Goal: Task Accomplishment & Management: Manage account settings

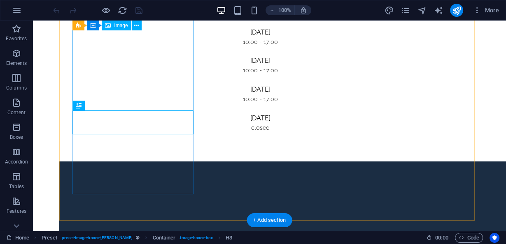
scroll to position [520, 0]
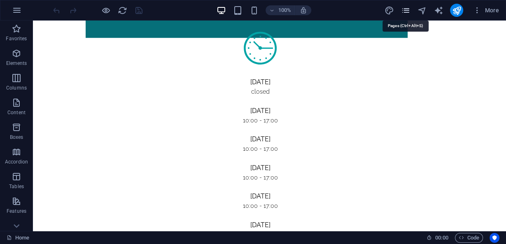
click at [409, 6] on icon "pages" at bounding box center [404, 10] width 9 height 9
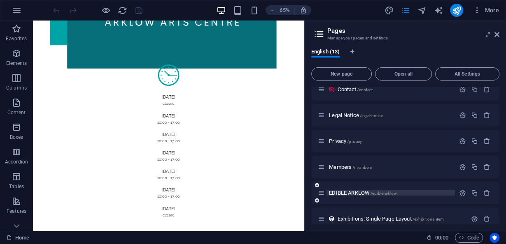
scroll to position [189, 0]
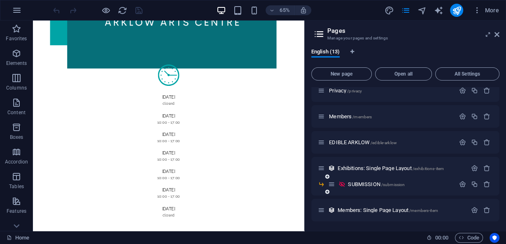
click at [358, 189] on div "SUBMISSION /submission" at bounding box center [405, 188] width 188 height 16
click at [365, 184] on span "SUBMISSION /submission" at bounding box center [376, 184] width 57 height 6
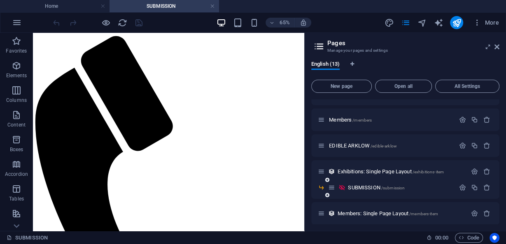
scroll to position [202, 0]
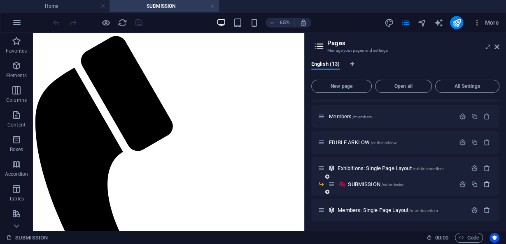
click at [483, 184] on icon "button" at bounding box center [486, 184] width 7 height 7
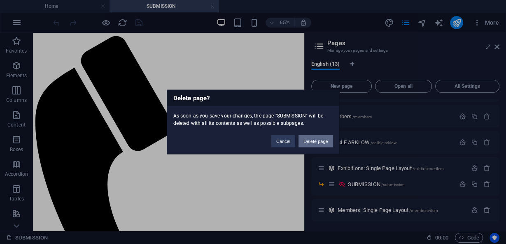
click at [318, 142] on button "Delete page" at bounding box center [315, 141] width 34 height 12
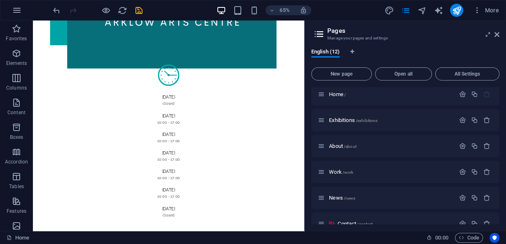
scroll to position [0, 0]
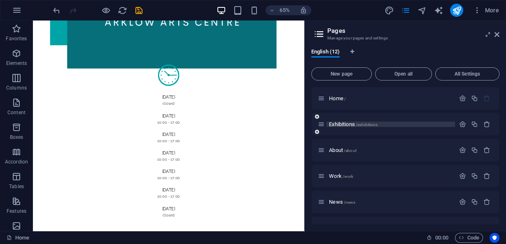
click at [341, 123] on span "Exhibitions /exhibitions" at bounding box center [353, 124] width 49 height 6
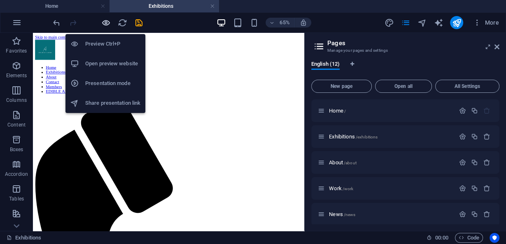
drag, startPoint x: 102, startPoint y: 23, endPoint x: 105, endPoint y: 26, distance: 4.4
click at [102, 23] on icon "button" at bounding box center [105, 22] width 9 height 9
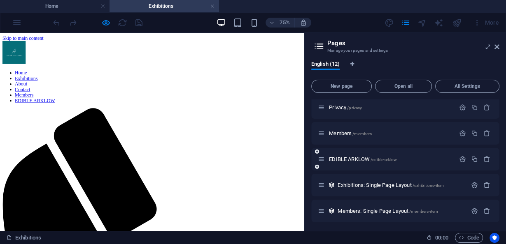
scroll to position [186, 0]
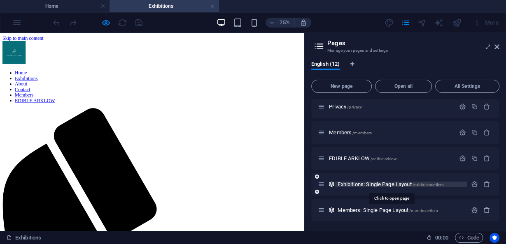
click at [382, 184] on span "Exhibitions: Single Page Layout /exhibitions-item" at bounding box center [390, 184] width 106 height 6
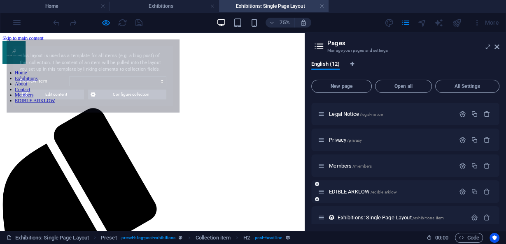
scroll to position [0, 0]
select select "68c40064a6d0a6829e0aef9f"
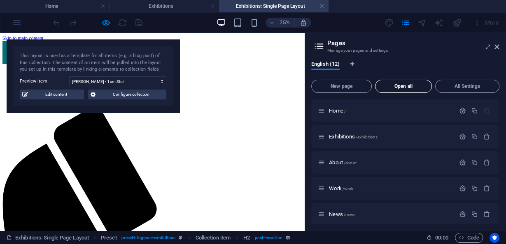
click at [418, 86] on span "Open all" at bounding box center [403, 86] width 49 height 5
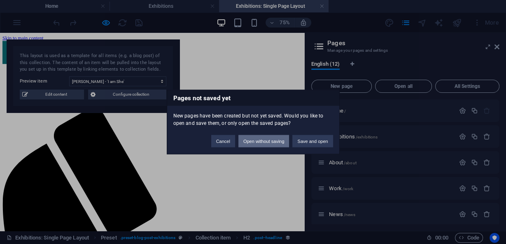
click at [265, 140] on button "Open without saving" at bounding box center [263, 141] width 51 height 12
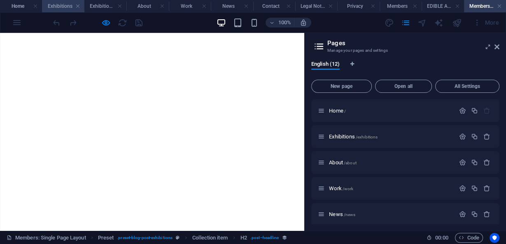
click at [51, 8] on h4 "Exhibitions" at bounding box center [63, 6] width 42 height 9
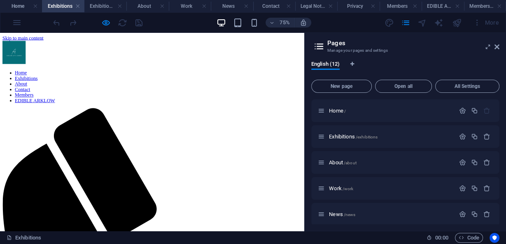
click at [62, 4] on h4 "Exhibitions" at bounding box center [63, 6] width 42 height 9
click at [95, 7] on h4 "Exhibitions: Single Page Layout" at bounding box center [105, 6] width 42 height 9
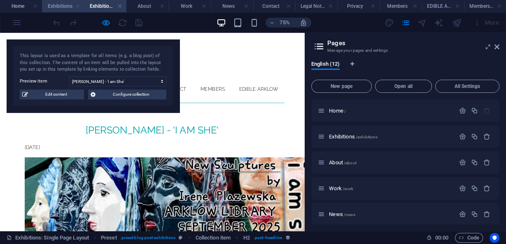
click at [77, 7] on link at bounding box center [77, 6] width 5 height 8
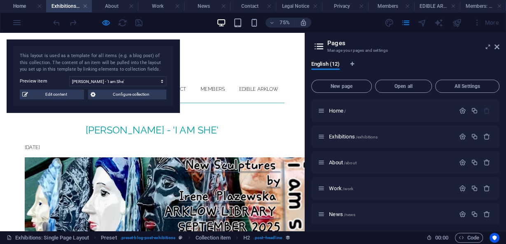
click at [77, 7] on h4 "Exhibitions: Single Page Layout" at bounding box center [69, 6] width 46 height 9
click at [88, 5] on h4 "Exhibitions: Single Page Layout" at bounding box center [69, 6] width 46 height 9
click at [87, 6] on link at bounding box center [85, 6] width 5 height 8
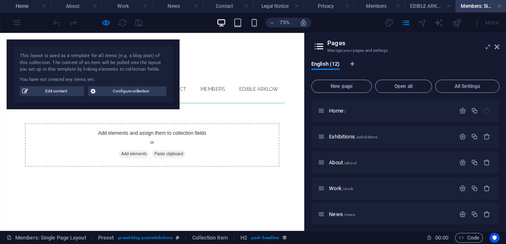
click at [87, 6] on h4 "About" at bounding box center [76, 6] width 51 height 9
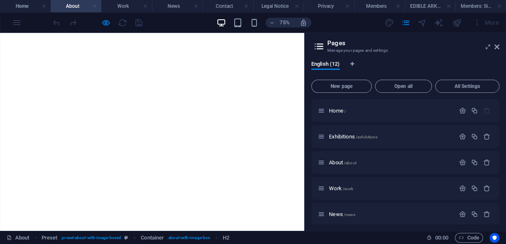
click at [96, 6] on link at bounding box center [94, 6] width 5 height 8
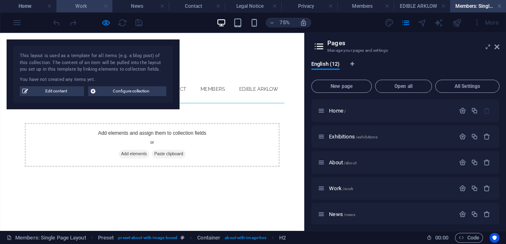
click at [106, 6] on link at bounding box center [105, 6] width 5 height 8
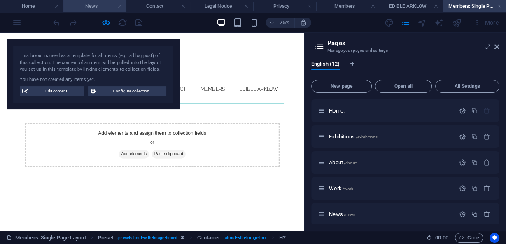
click at [122, 5] on link at bounding box center [119, 6] width 5 height 8
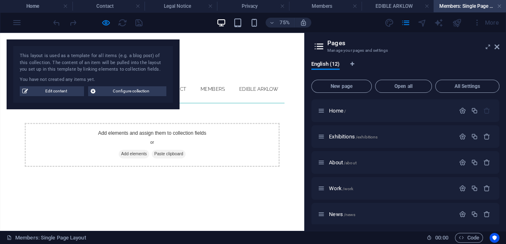
drag, startPoint x: 122, startPoint y: 5, endPoint x: 128, endPoint y: 5, distance: 6.2
click at [122, 5] on h4 "Contact" at bounding box center [108, 6] width 72 height 9
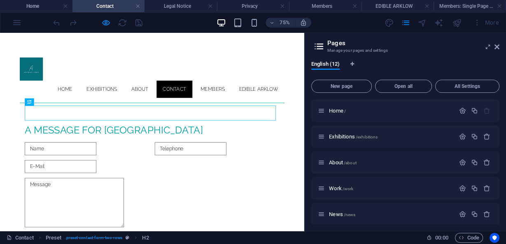
click at [134, 7] on h4 "Contact" at bounding box center [108, 6] width 72 height 9
drag, startPoint x: 139, startPoint y: 4, endPoint x: 144, endPoint y: 7, distance: 6.1
click at [139, 4] on link at bounding box center [137, 6] width 5 height 8
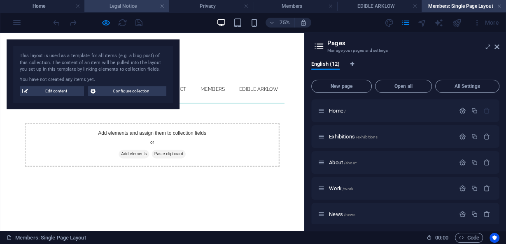
click at [156, 7] on h4 "Legal Notice" at bounding box center [126, 6] width 84 height 9
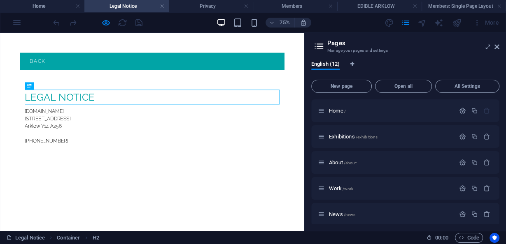
click at [167, 4] on h4 "Legal Notice" at bounding box center [126, 6] width 84 height 9
click at [163, 5] on link at bounding box center [162, 6] width 5 height 8
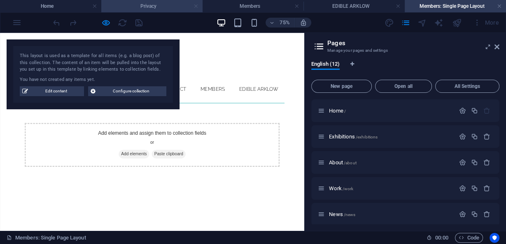
click at [196, 5] on link at bounding box center [195, 6] width 5 height 8
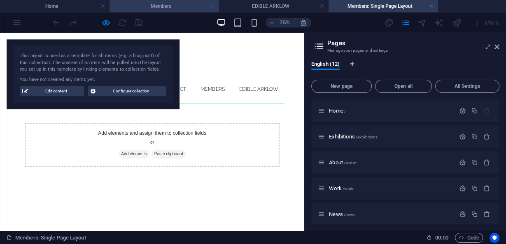
click at [213, 8] on link at bounding box center [212, 6] width 5 height 8
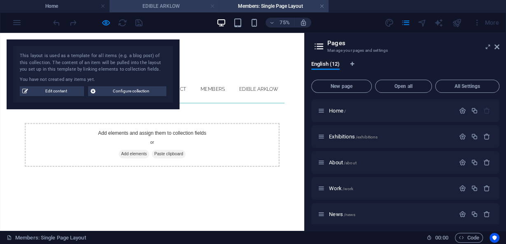
click at [212, 6] on link at bounding box center [212, 6] width 5 height 8
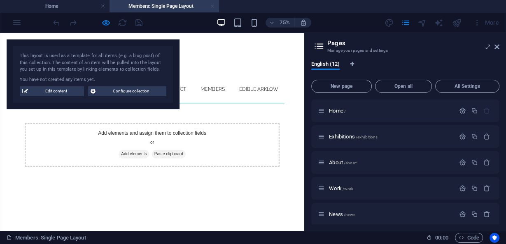
click at [211, 5] on link at bounding box center [212, 6] width 5 height 8
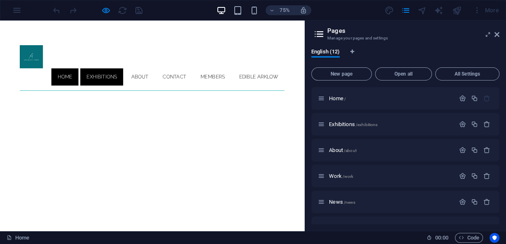
click at [124, 84] on link "Exhibitions" at bounding box center [135, 95] width 57 height 23
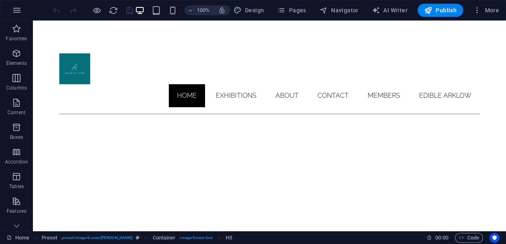
scroll to position [718, 0]
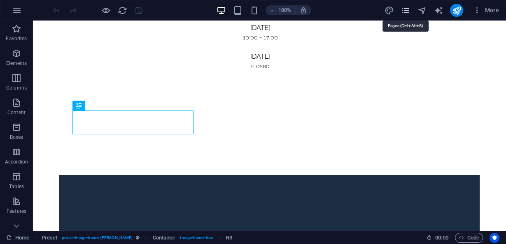
click at [406, 12] on icon "pages" at bounding box center [404, 10] width 9 height 9
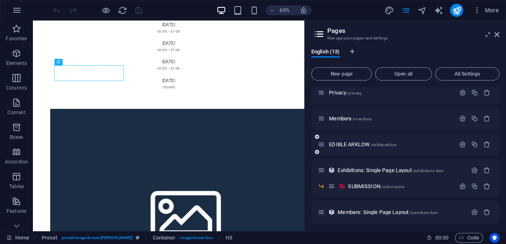
scroll to position [189, 0]
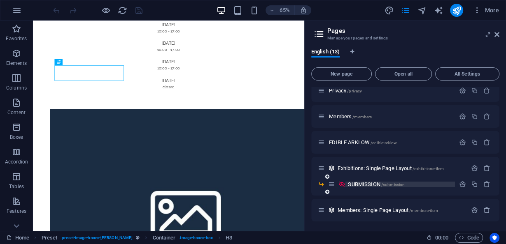
click at [366, 184] on span "SUBMISSION /submission" at bounding box center [376, 184] width 57 height 6
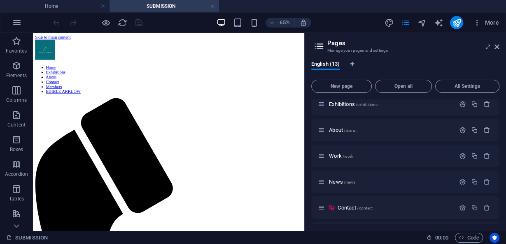
scroll to position [33, 0]
click at [334, 64] on span "English (13)" at bounding box center [325, 65] width 28 height 12
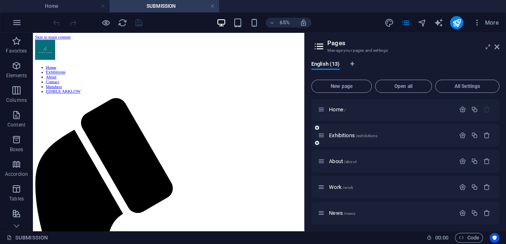
scroll to position [0, 0]
click at [466, 81] on button "All Settings" at bounding box center [467, 86] width 64 height 13
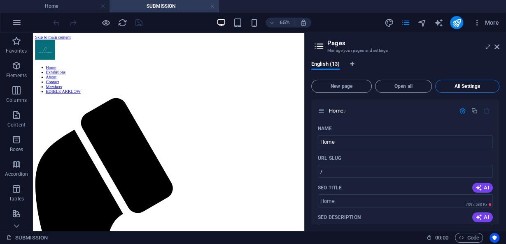
scroll to position [3722, 0]
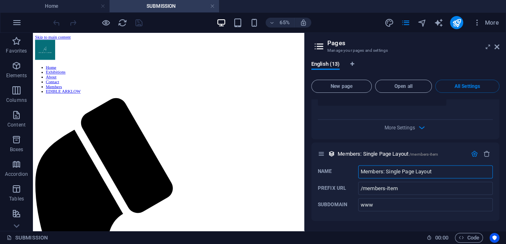
click at [348, 155] on span "Members: Single Page Layout /members-item" at bounding box center [387, 154] width 100 height 6
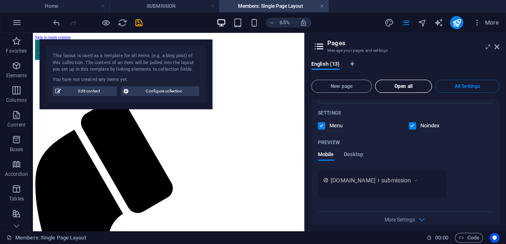
scroll to position [3525, 0]
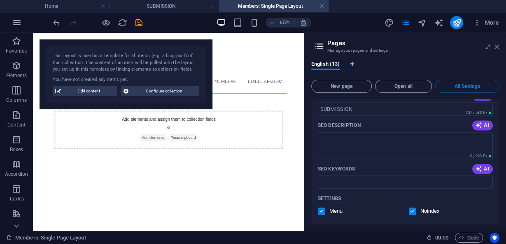
drag, startPoint x: 498, startPoint y: 47, endPoint x: 467, endPoint y: 14, distance: 45.1
click at [498, 47] on icon at bounding box center [496, 47] width 5 height 7
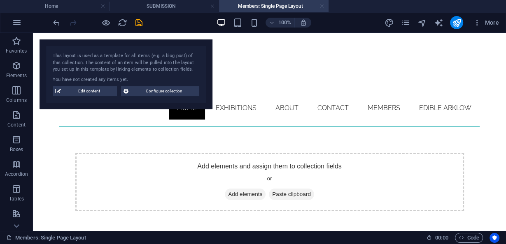
click at [321, 7] on link at bounding box center [321, 6] width 5 height 8
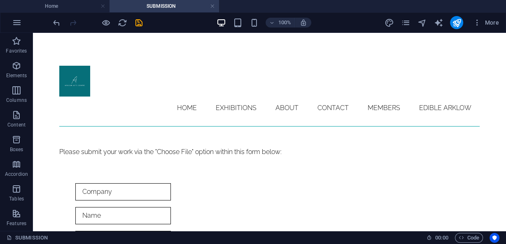
click at [213, 6] on link at bounding box center [212, 6] width 5 height 8
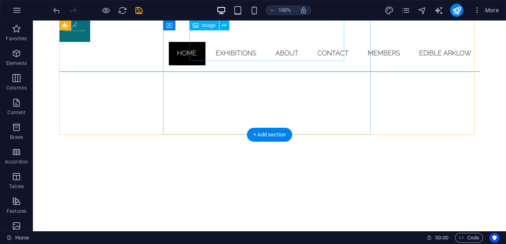
scroll to position [0, 0]
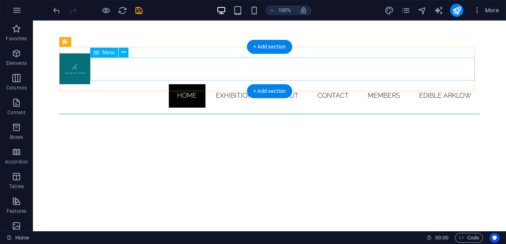
click at [232, 84] on nav "Home Exhibitions About Contact Members EDIBLE ARKLOW" at bounding box center [269, 95] width 420 height 23
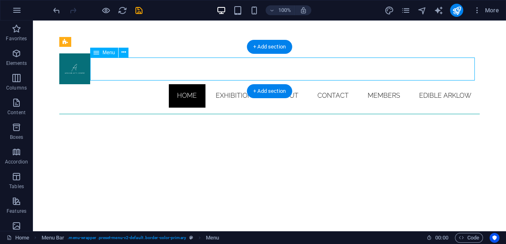
click at [227, 84] on nav "Home Exhibitions About Contact Members EDIBLE ARKLOW" at bounding box center [269, 95] width 420 height 23
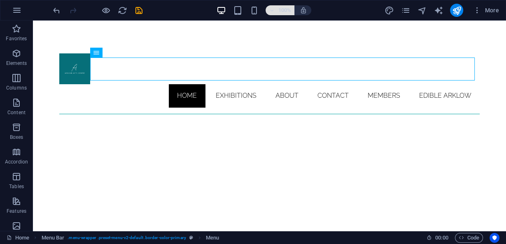
click at [287, 11] on h6 "100%" at bounding box center [284, 10] width 13 height 10
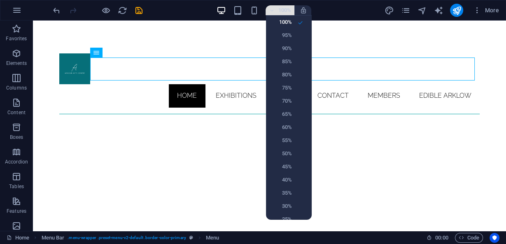
click at [287, 11] on div at bounding box center [253, 122] width 506 height 244
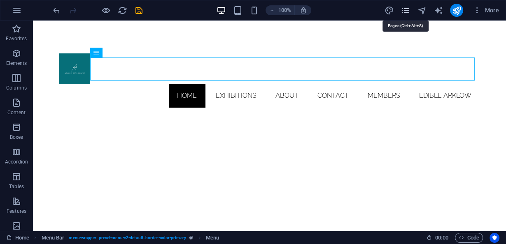
click at [404, 12] on icon "pages" at bounding box center [404, 10] width 9 height 9
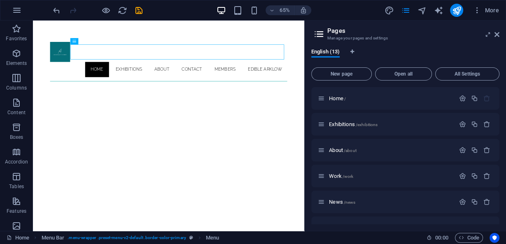
click at [415, 10] on div "More" at bounding box center [443, 10] width 118 height 13
click at [419, 9] on icon "navigator" at bounding box center [421, 10] width 9 height 9
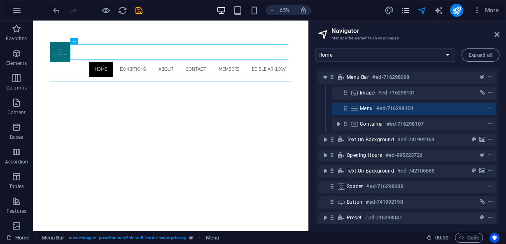
click at [410, 9] on icon "pages" at bounding box center [404, 10] width 9 height 9
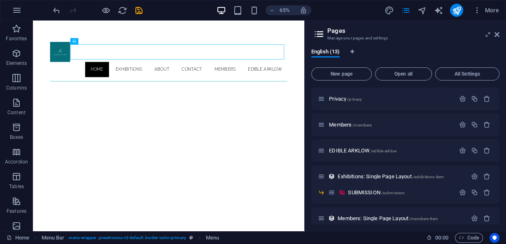
scroll to position [189, 0]
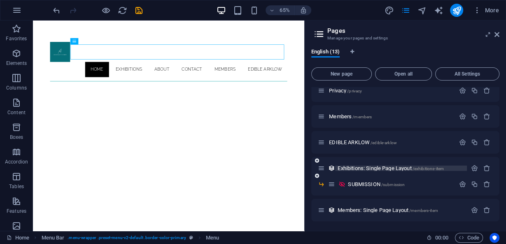
click at [352, 167] on span "Exhibitions: Single Page Layout /exhibitions-item" at bounding box center [390, 168] width 106 height 6
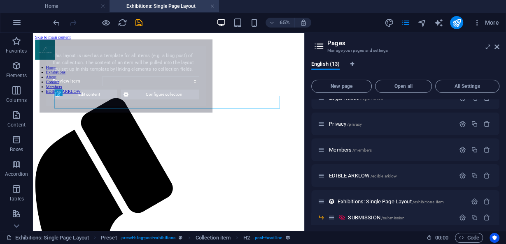
scroll to position [0, 0]
select select "68c40064a6d0a6829e0aef9f"
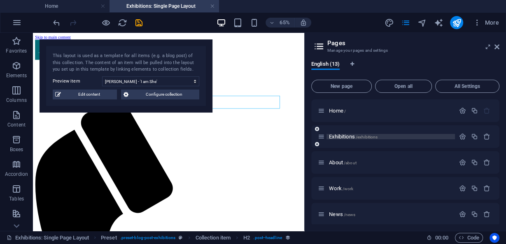
click at [363, 136] on span "/exhibitions" at bounding box center [366, 137] width 22 height 5
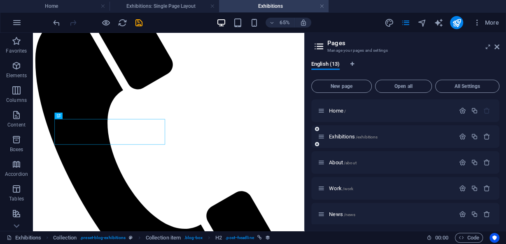
click at [399, 140] on div "Exhibitions /exhibitions" at bounding box center [386, 136] width 137 height 9
click at [393, 144] on div "Exhibitions /exhibitions" at bounding box center [405, 136] width 188 height 23
click at [388, 144] on div "Exhibitions /exhibitions" at bounding box center [405, 136] width 188 height 23
click at [362, 137] on span "/exhibitions" at bounding box center [366, 137] width 22 height 5
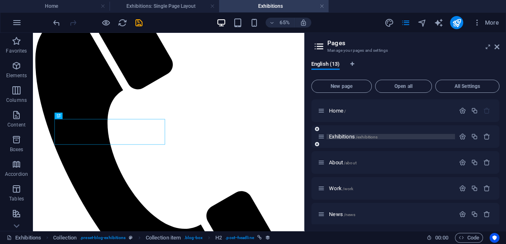
click at [362, 137] on span "/exhibitions" at bounding box center [366, 137] width 22 height 5
click at [373, 137] on span "/exhibitions" at bounding box center [366, 137] width 22 height 5
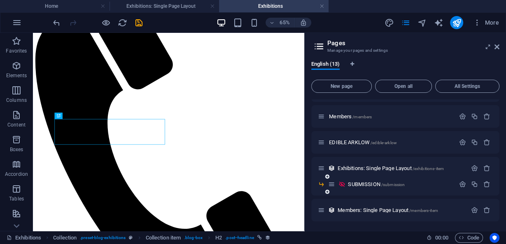
scroll to position [202, 0]
click at [358, 182] on span "SUBMISSION /submission" at bounding box center [376, 184] width 57 height 6
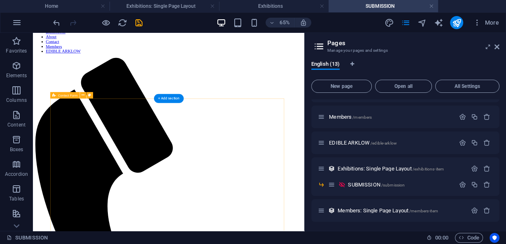
scroll to position [66, 0]
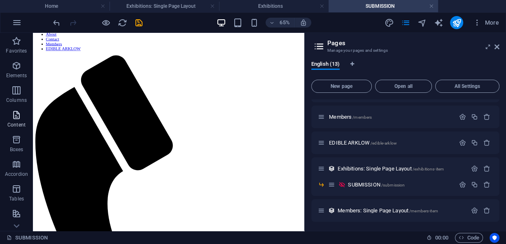
click at [23, 121] on span "Content" at bounding box center [16, 120] width 33 height 20
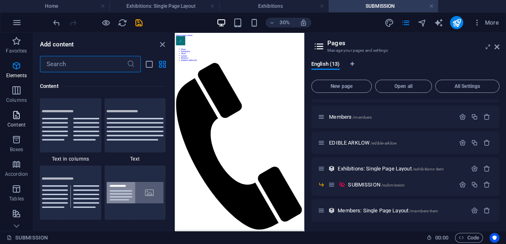
scroll to position [1439, 0]
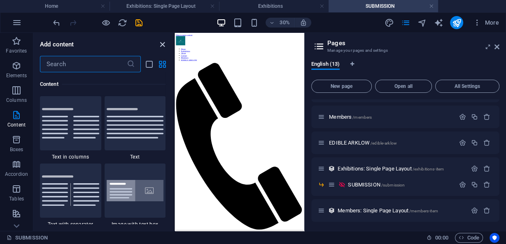
click at [161, 41] on icon "close panel" at bounding box center [162, 44] width 9 height 9
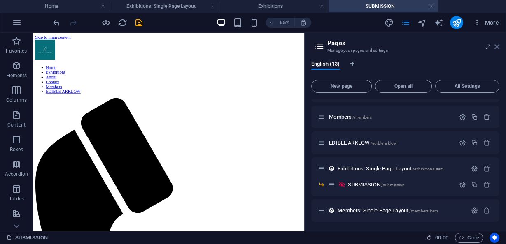
drag, startPoint x: 497, startPoint y: 46, endPoint x: 419, endPoint y: 3, distance: 88.8
click at [497, 46] on icon at bounding box center [496, 47] width 5 height 7
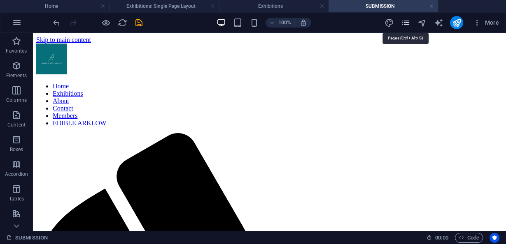
click at [403, 21] on icon "pages" at bounding box center [404, 22] width 9 height 9
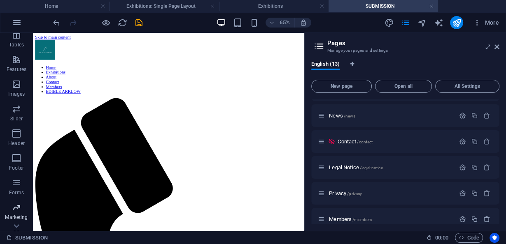
scroll to position [172, 0]
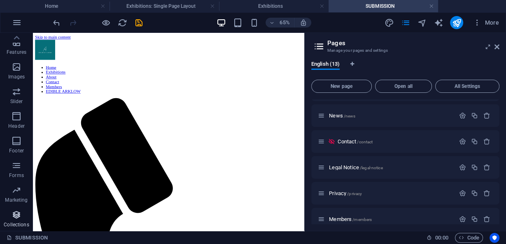
click at [16, 208] on button "Collections" at bounding box center [16, 219] width 33 height 25
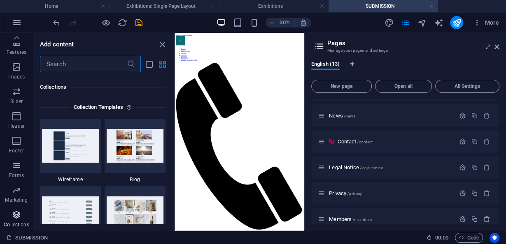
scroll to position [7531, 0]
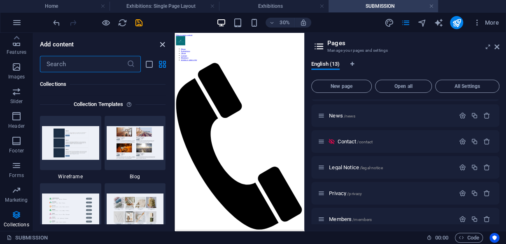
click at [160, 42] on icon "close panel" at bounding box center [162, 44] width 9 height 9
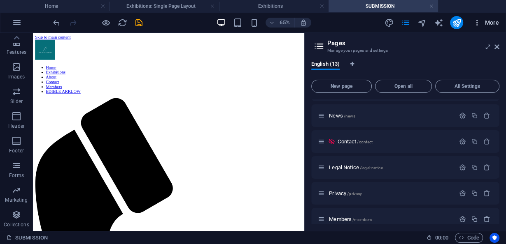
click at [476, 22] on icon "button" at bounding box center [477, 23] width 8 height 8
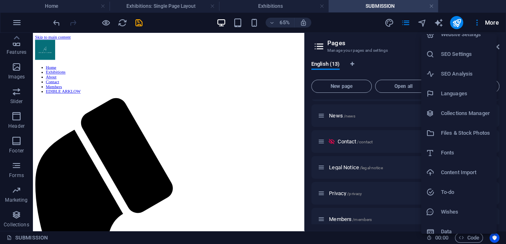
scroll to position [0, 0]
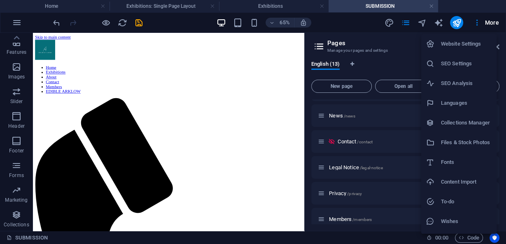
click at [469, 127] on h6 "Collections Manager" at bounding box center [466, 123] width 51 height 10
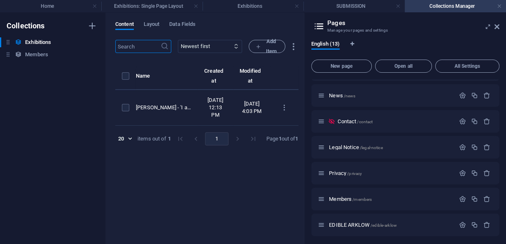
click at [500, 28] on aside "Pages Manage your pages and settings English (13) New page Open all All Setting…" at bounding box center [405, 129] width 202 height 232
click at [499, 5] on link at bounding box center [499, 6] width 5 height 8
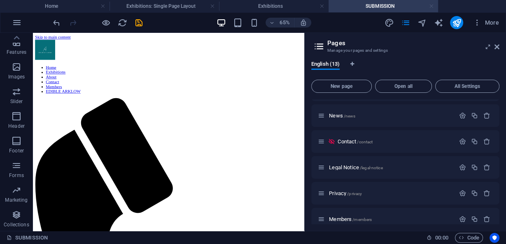
click at [432, 6] on link at bounding box center [431, 6] width 5 height 8
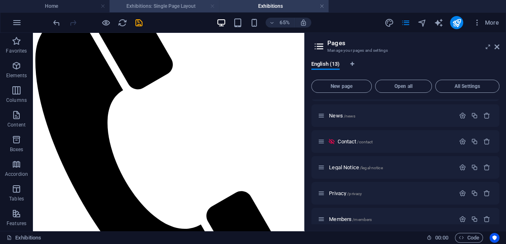
click at [211, 4] on link at bounding box center [212, 6] width 5 height 8
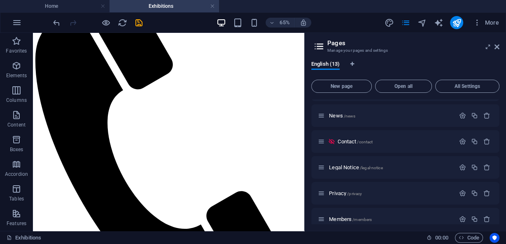
click at [211, 4] on link at bounding box center [212, 6] width 5 height 8
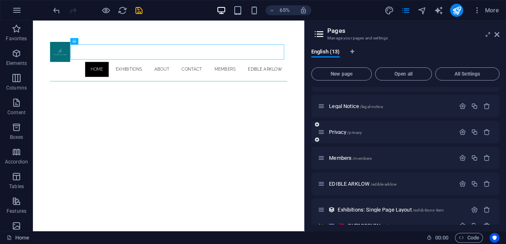
scroll to position [189, 0]
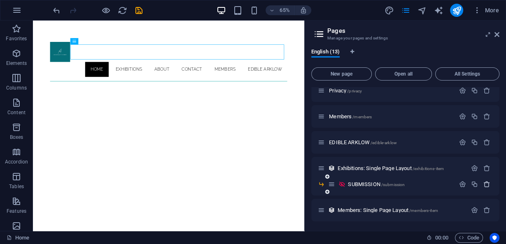
click at [486, 184] on icon "button" at bounding box center [486, 184] width 7 height 7
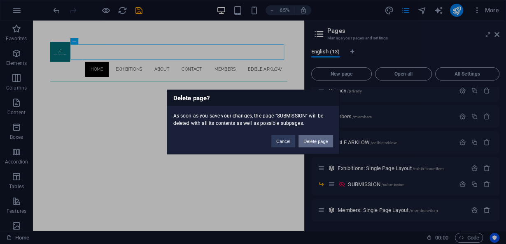
click at [326, 137] on button "Delete page" at bounding box center [315, 141] width 34 height 12
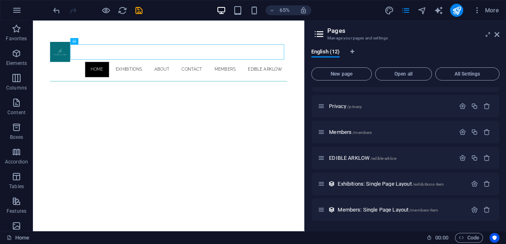
scroll to position [173, 0]
click at [143, 7] on icon "save" at bounding box center [138, 10] width 9 height 9
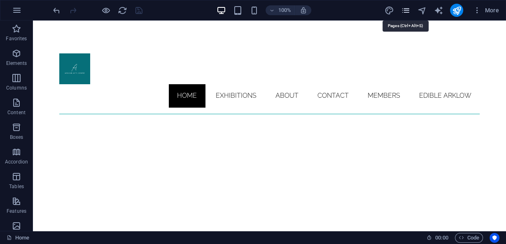
click at [405, 12] on icon "pages" at bounding box center [404, 10] width 9 height 9
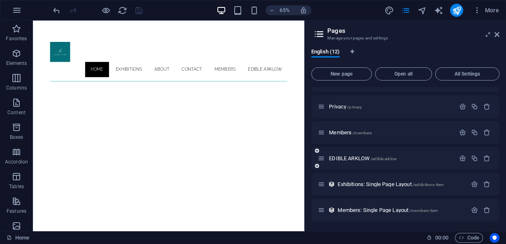
click at [404, 154] on div "EDIBLE ARKLOW /edible-arklow" at bounding box center [386, 158] width 137 height 9
click at [402, 158] on p "EDIBLE ARKLOW /edible-arklow" at bounding box center [390, 158] width 123 height 5
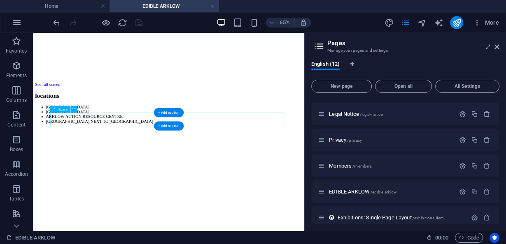
scroll to position [1119, 0]
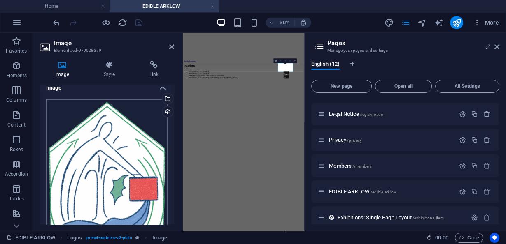
scroll to position [0, 0]
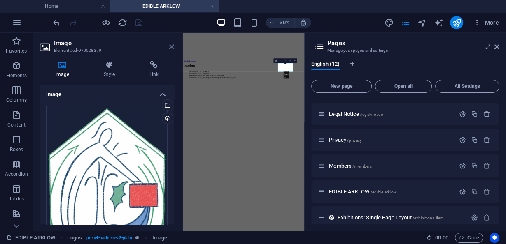
click at [172, 44] on icon at bounding box center [171, 47] width 5 height 7
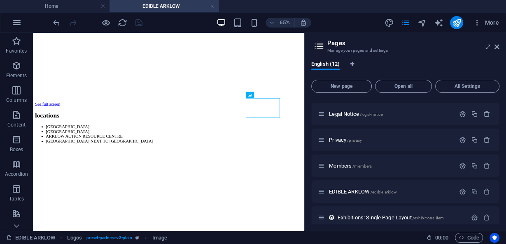
click at [458, 26] on icon "publish" at bounding box center [455, 22] width 9 height 9
